Goal: Manage account settings

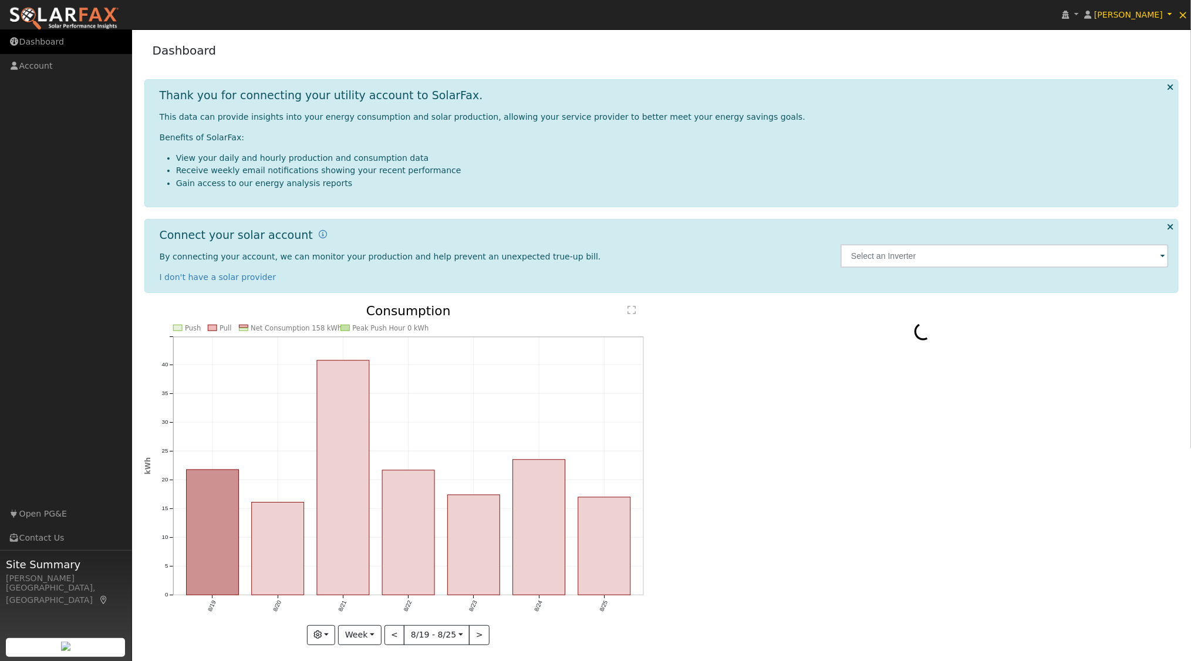
click at [44, 42] on link "Dashboard" at bounding box center [66, 42] width 132 height 24
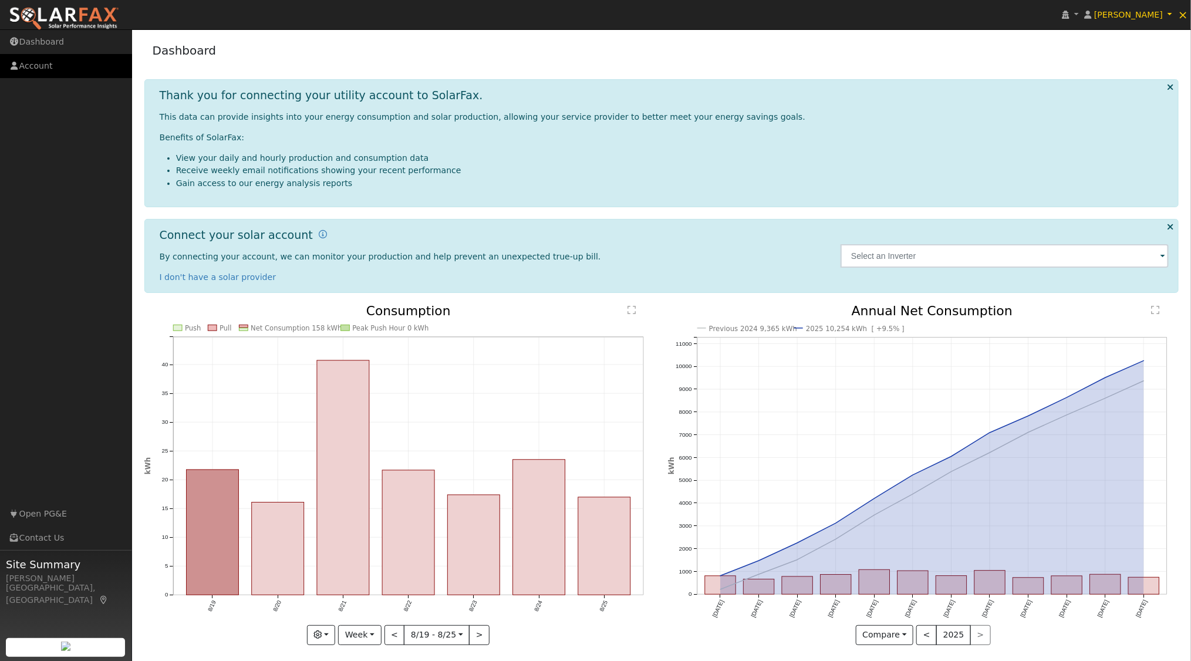
click at [45, 66] on link "Account" at bounding box center [66, 66] width 132 height 24
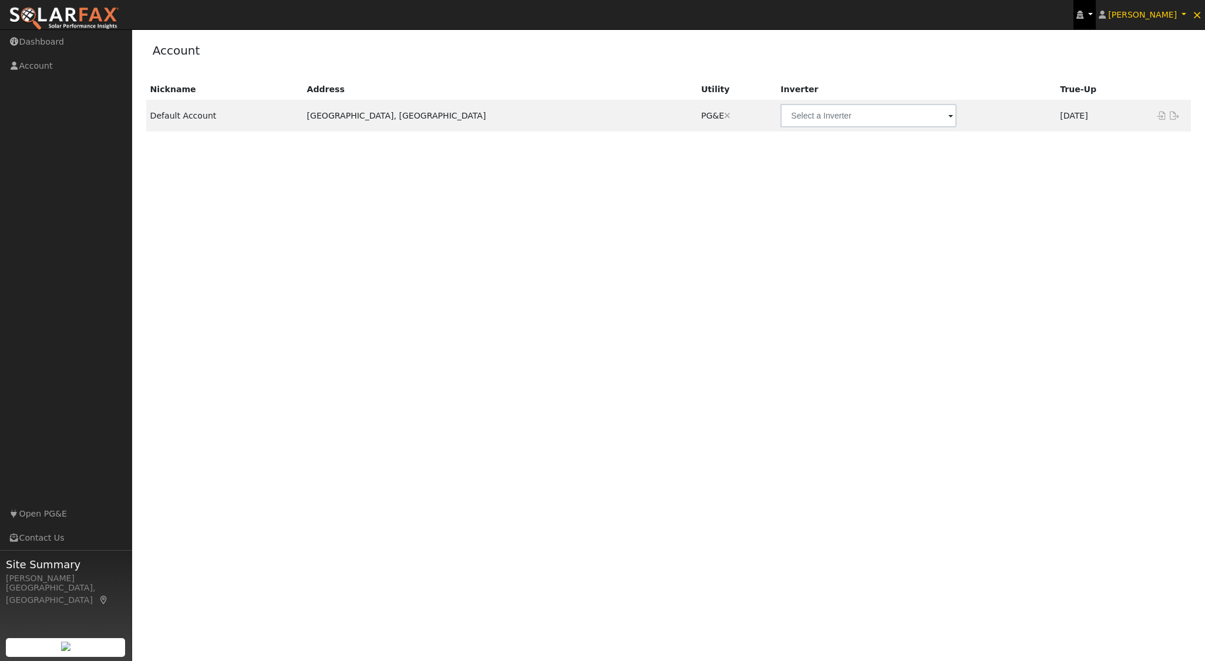
click at [1095, 16] on link at bounding box center [1084, 14] width 22 height 29
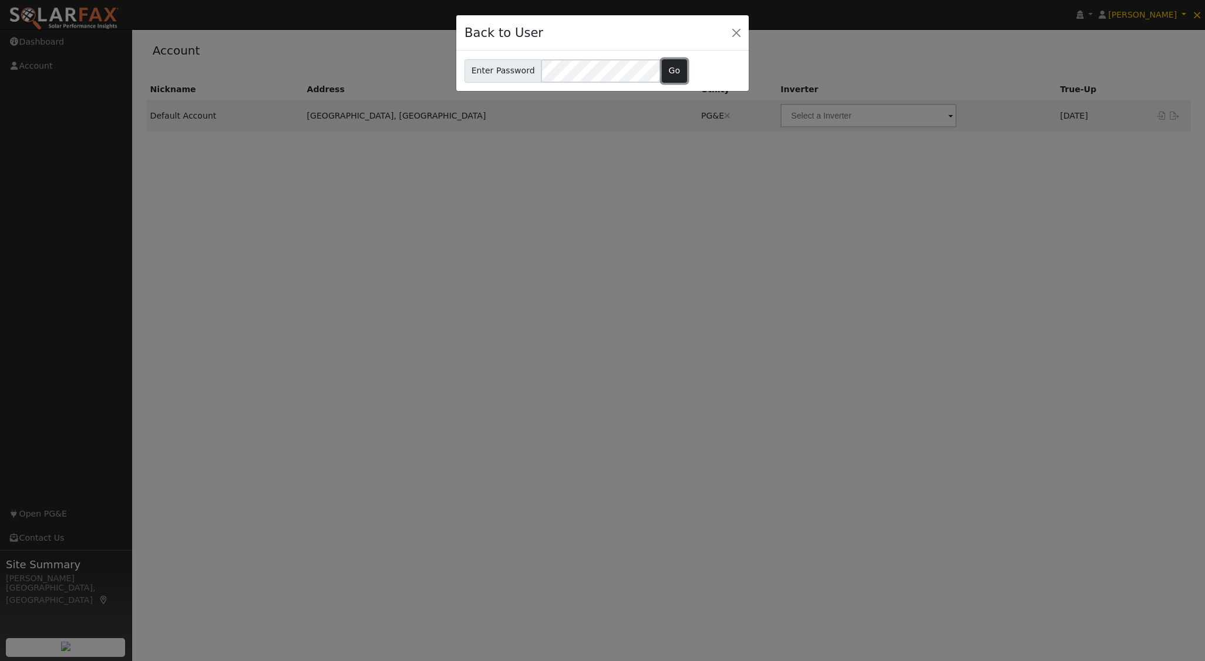
click at [667, 77] on button "Go" at bounding box center [674, 70] width 25 height 23
